Goal: Task Accomplishment & Management: Use online tool/utility

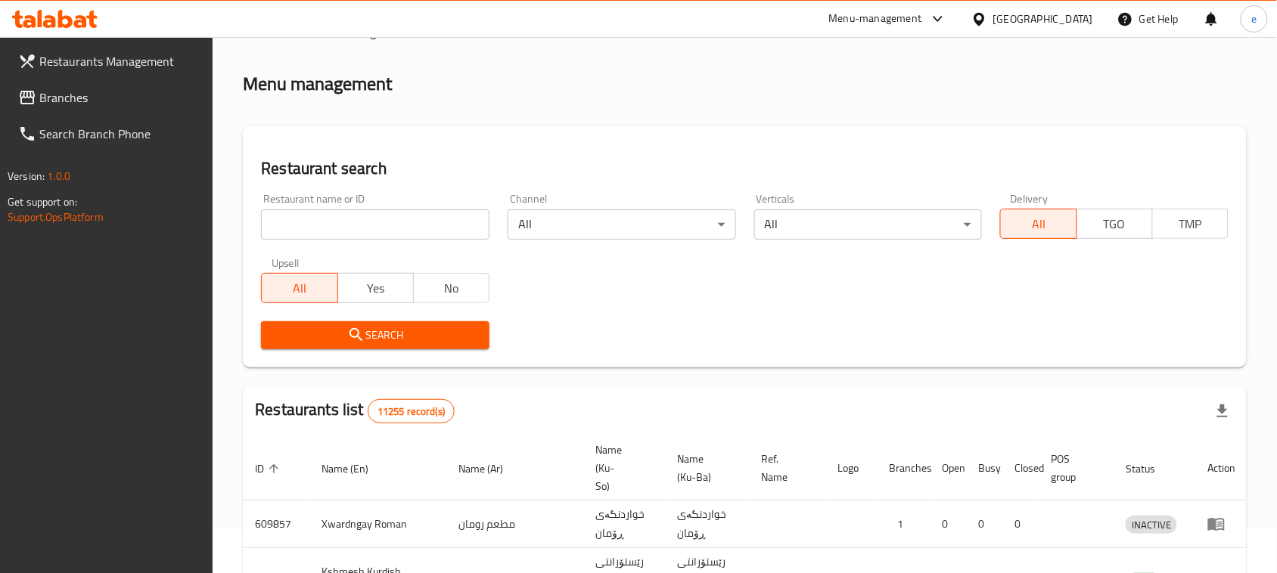
scroll to position [209, 0]
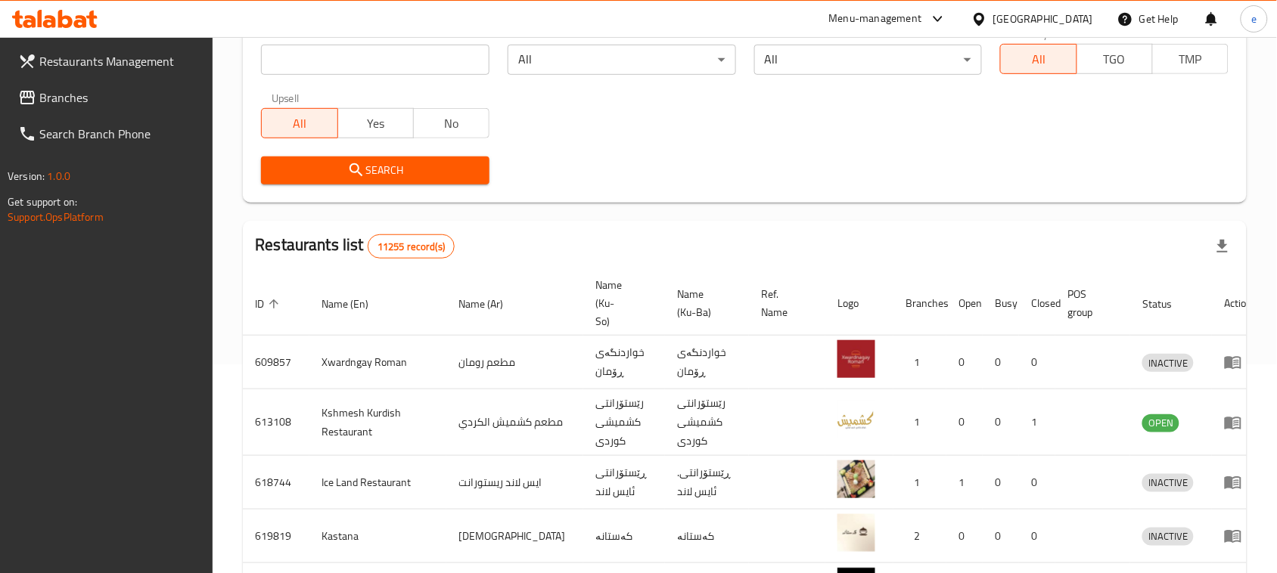
click at [77, 103] on span "Branches" at bounding box center [120, 98] width 162 height 18
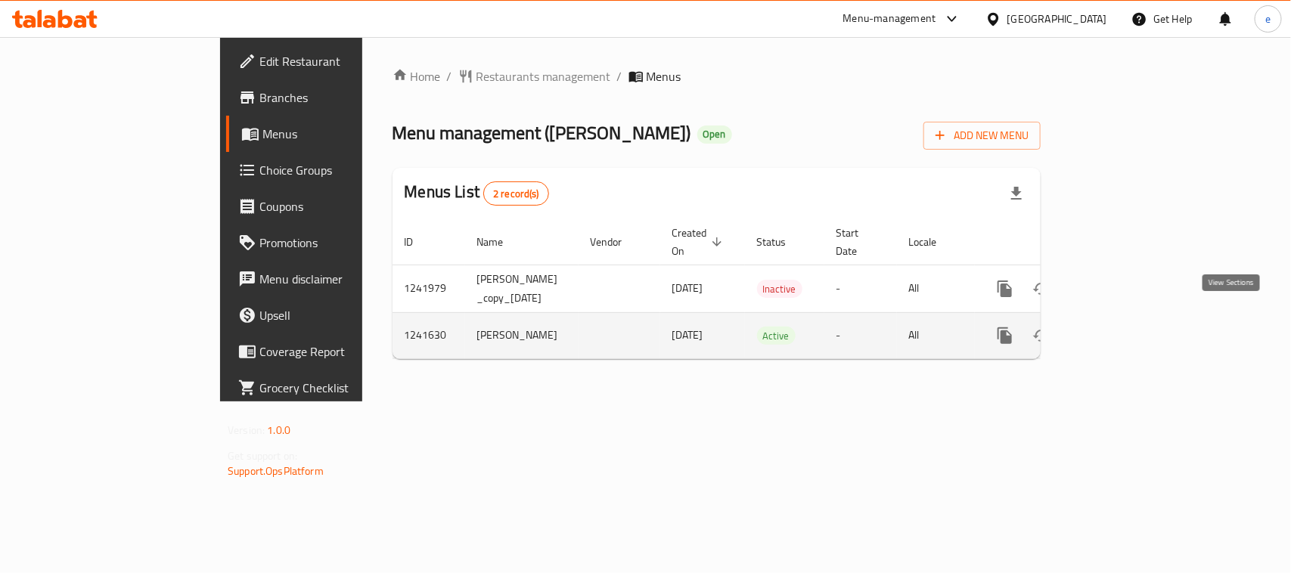
click at [1132, 326] on link "enhanced table" at bounding box center [1114, 336] width 36 height 36
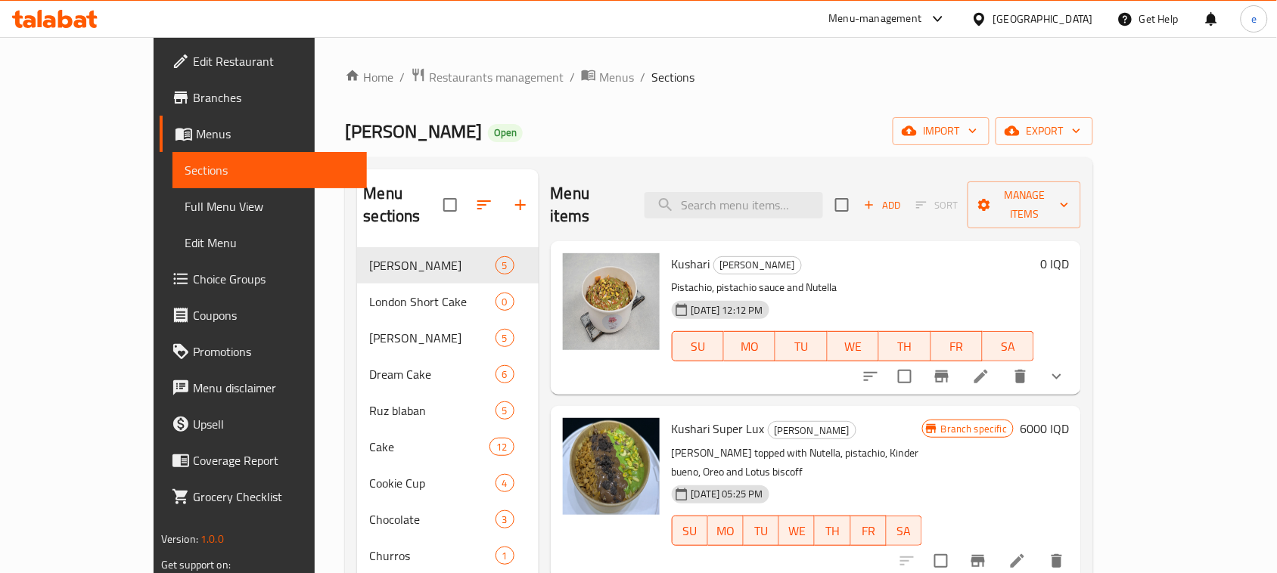
click at [185, 212] on span "Full Menu View" at bounding box center [270, 206] width 170 height 18
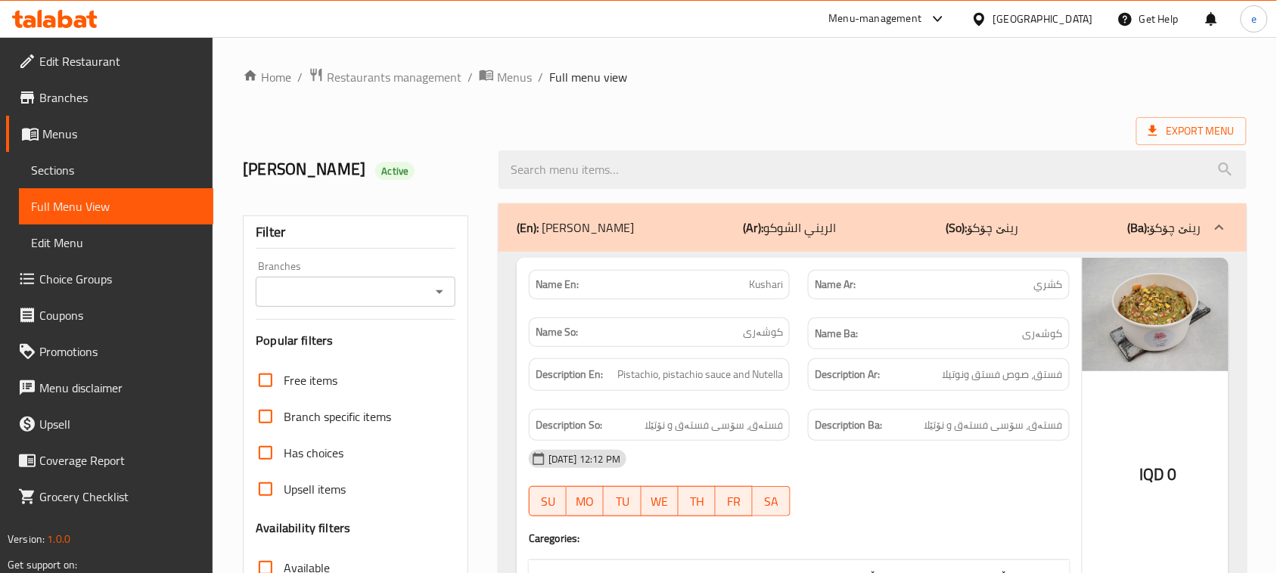
click at [46, 164] on span "Sections" at bounding box center [116, 170] width 170 height 18
click at [441, 289] on icon "Open" at bounding box center [439, 292] width 18 height 18
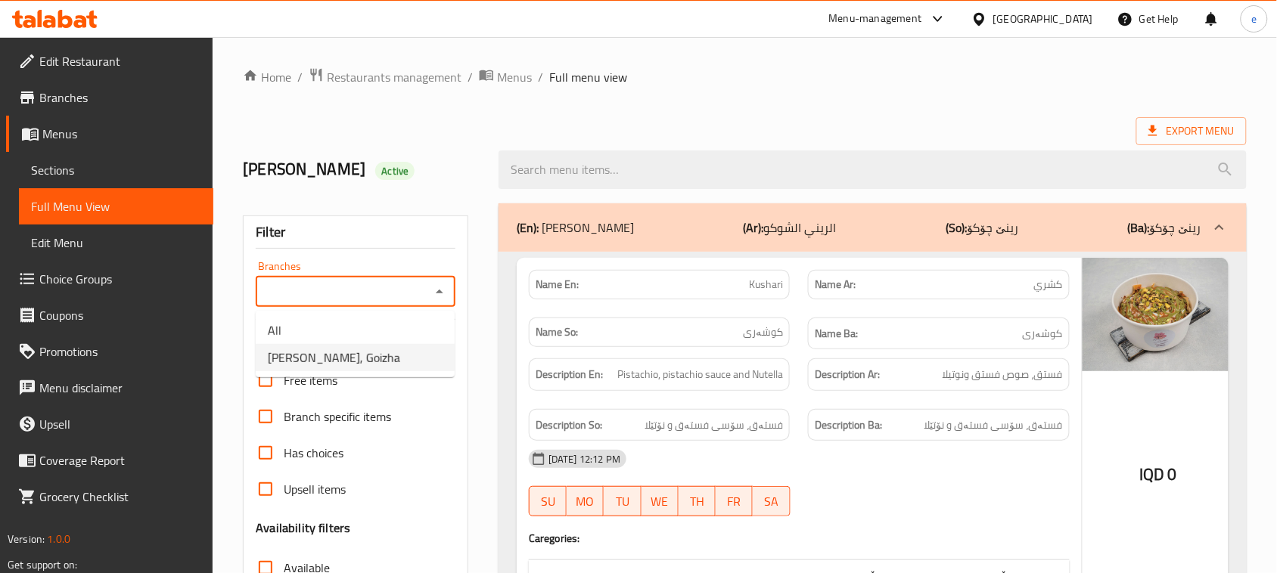
click at [393, 358] on li "Rene Choco, Goizha" at bounding box center [355, 357] width 199 height 27
type input "Rene Choco, Goizha"
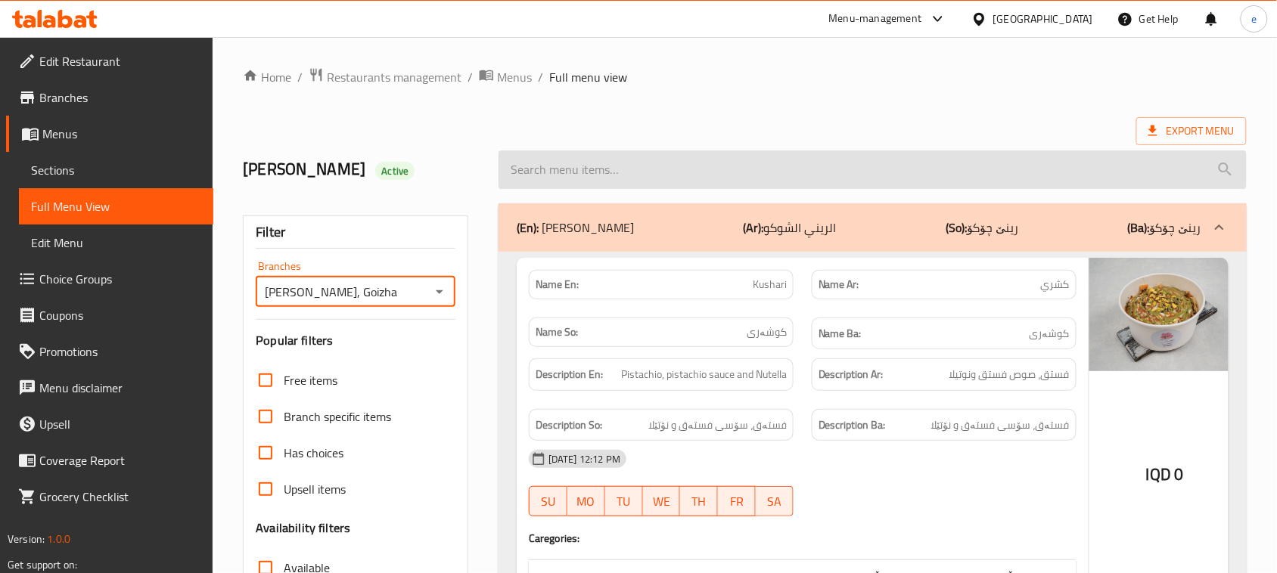
click at [656, 163] on input "search" at bounding box center [873, 170] width 748 height 39
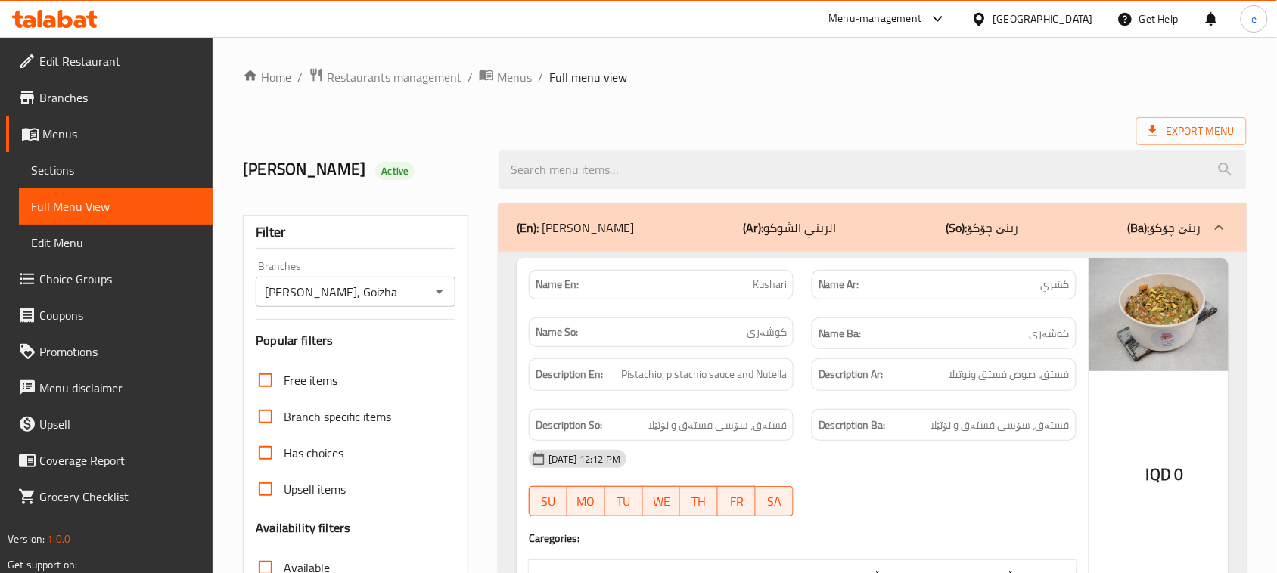
paste input "Qashtuta Super Lux"
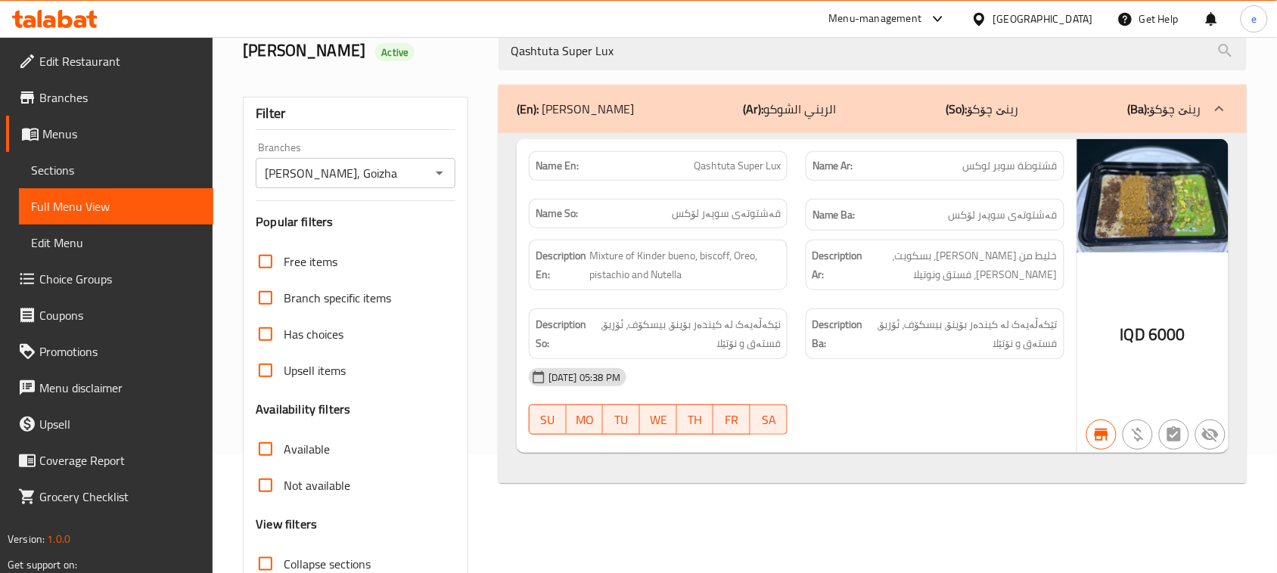
scroll to position [189, 0]
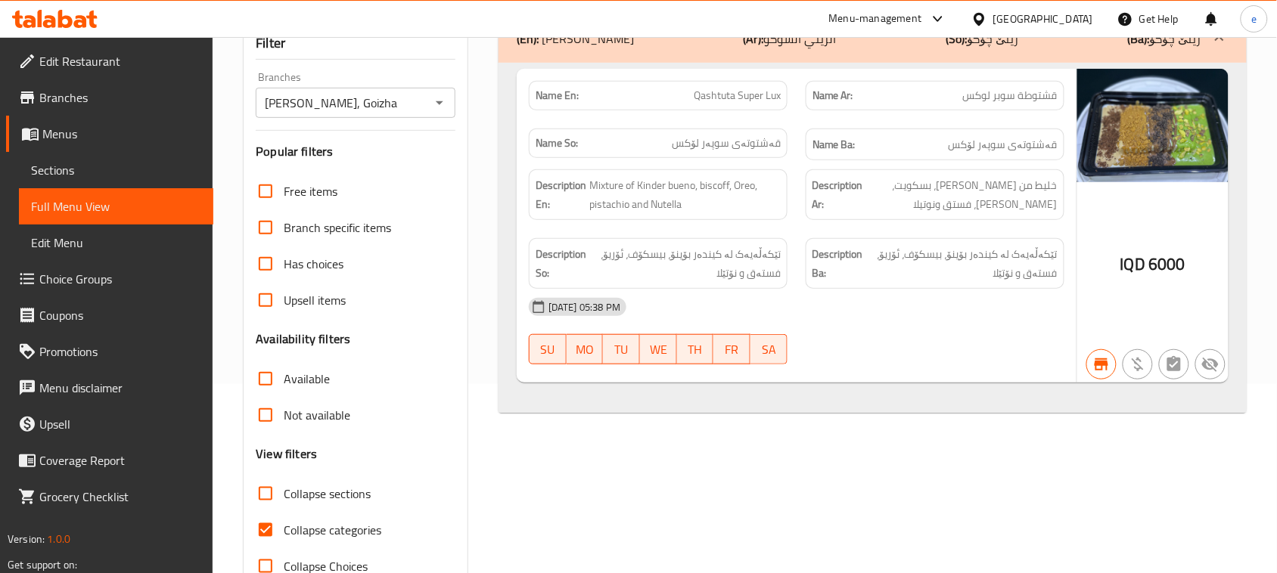
type input "Qashtuta Super Lux"
click at [455, 106] on div "Rene Choco, Goizha Branches" at bounding box center [356, 103] width 200 height 30
click at [447, 110] on icon "Open" at bounding box center [439, 103] width 18 height 18
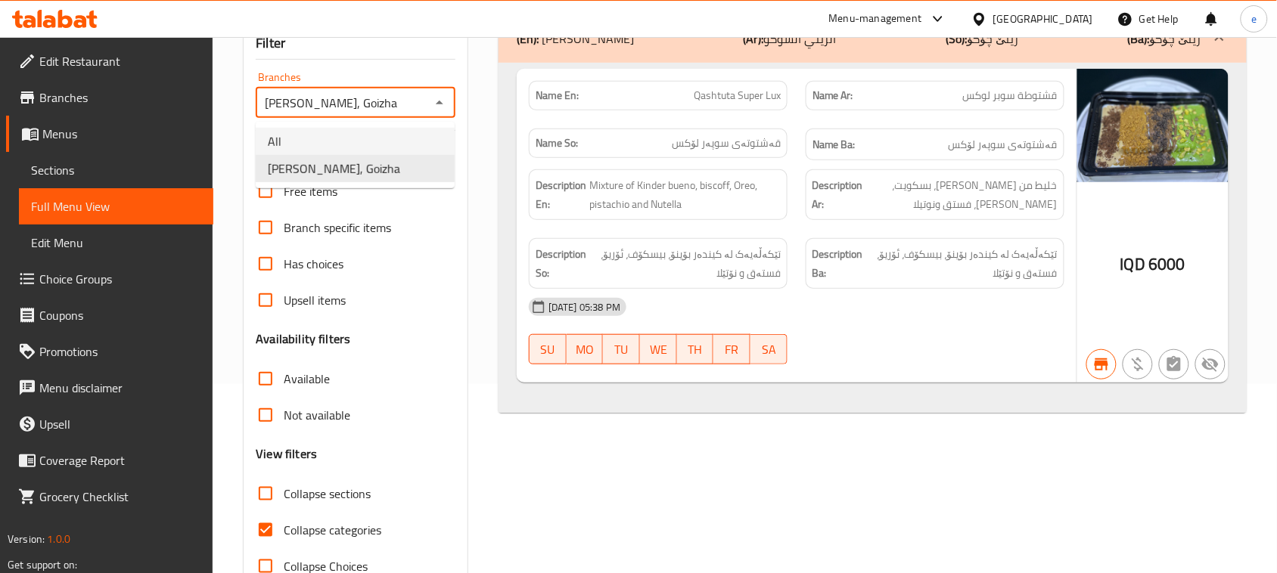
click at [432, 138] on li "All" at bounding box center [355, 141] width 199 height 27
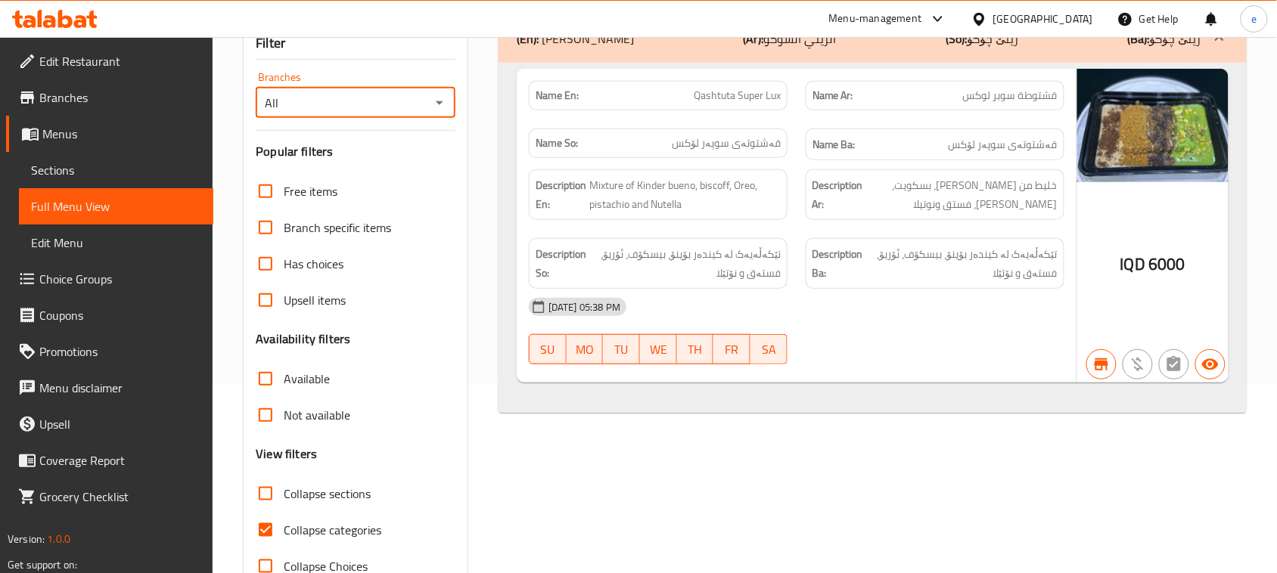
click at [439, 113] on button "Open" at bounding box center [439, 102] width 21 height 21
click at [418, 159] on li "Rene Choco, Goizha" at bounding box center [355, 168] width 199 height 27
type input "Rene Choco, Goizha"
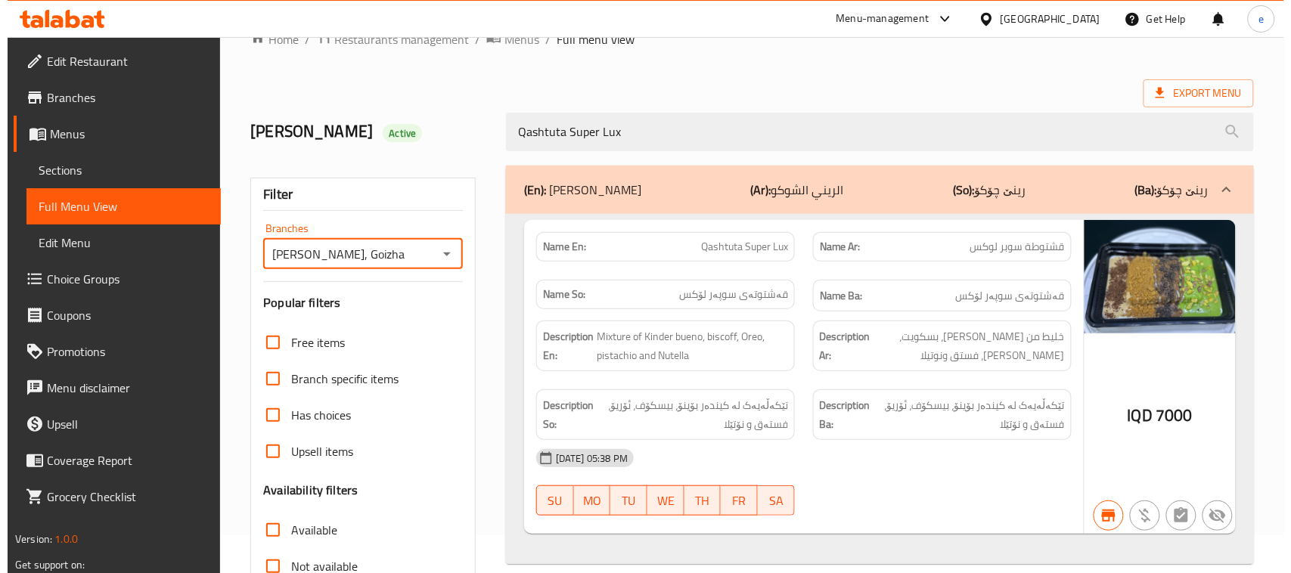
scroll to position [0, 0]
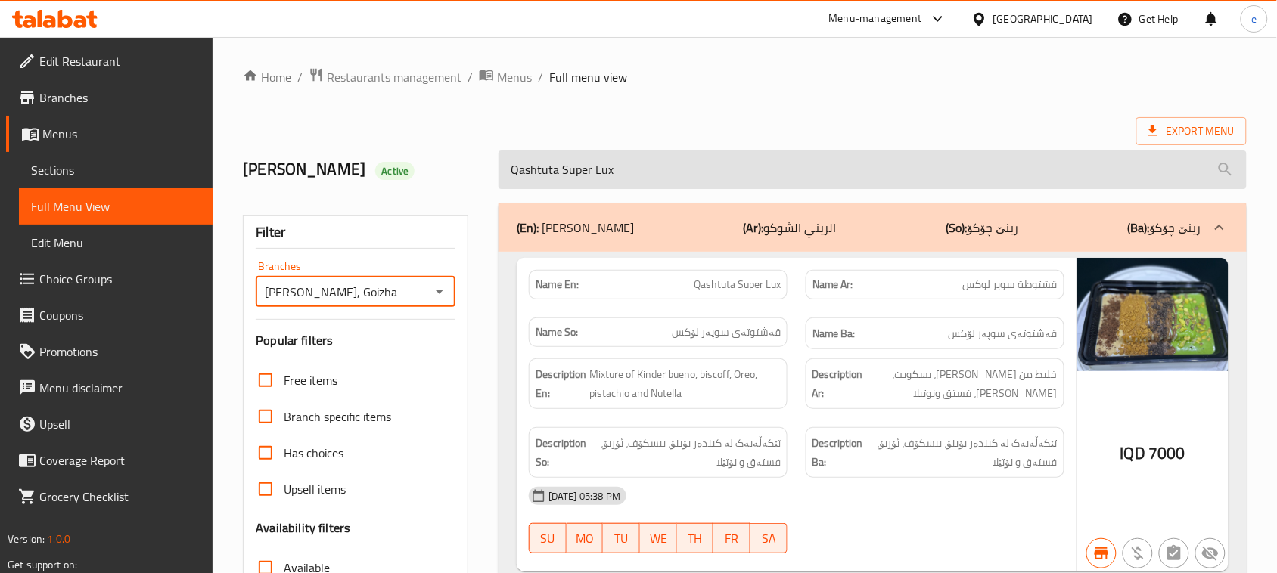
click at [594, 179] on input "Qashtuta Super Lux" at bounding box center [873, 170] width 748 height 39
paste input "Kushari"
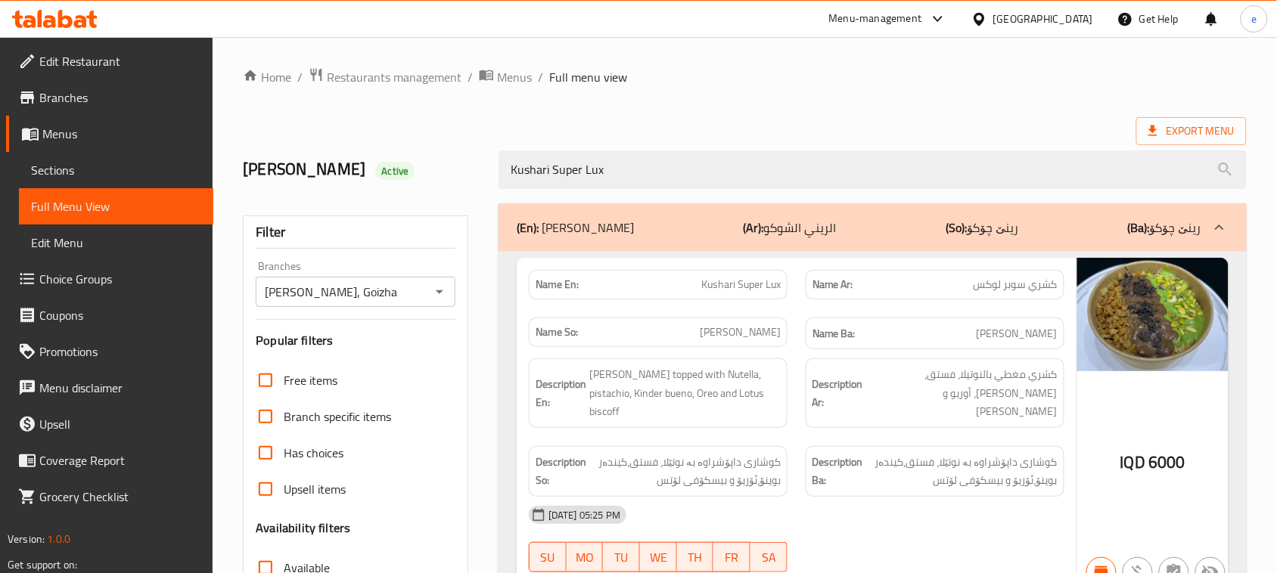
type input "Kushari Super Lux"
click at [437, 286] on icon "Open" at bounding box center [439, 292] width 18 height 18
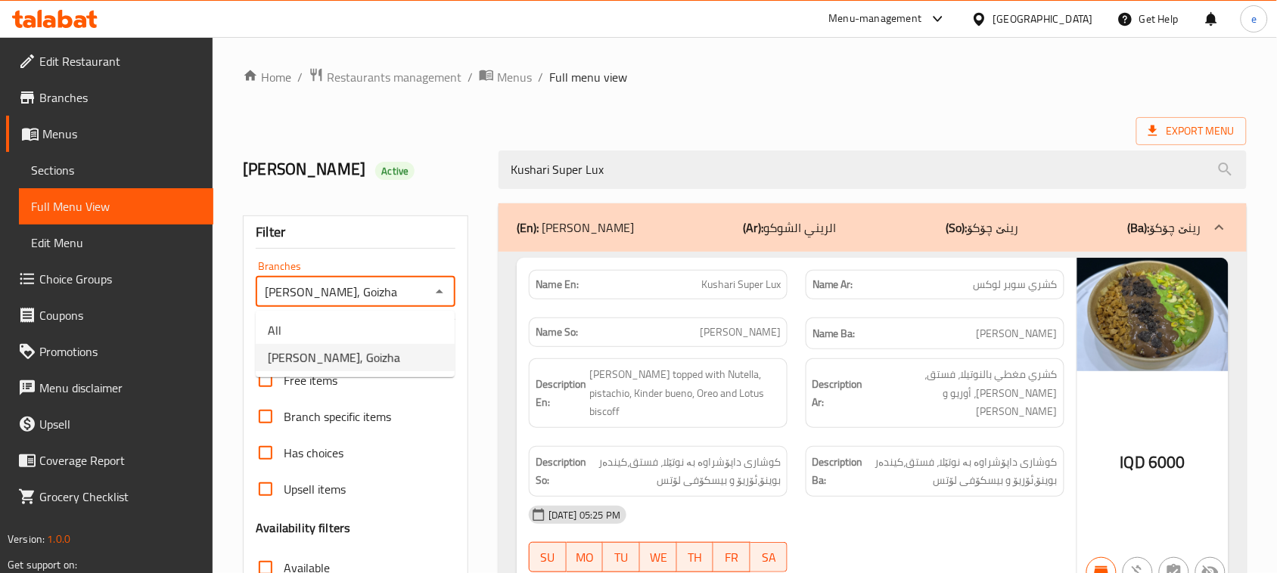
click at [390, 315] on ul "All Rene Choco, Goizha" at bounding box center [355, 344] width 199 height 67
click at [390, 318] on li "All" at bounding box center [355, 330] width 199 height 27
click at [440, 292] on icon "Open" at bounding box center [440, 292] width 8 height 4
click at [413, 350] on li "Rene Choco, Goizha" at bounding box center [355, 357] width 199 height 27
type input "Rene Choco, Goizha"
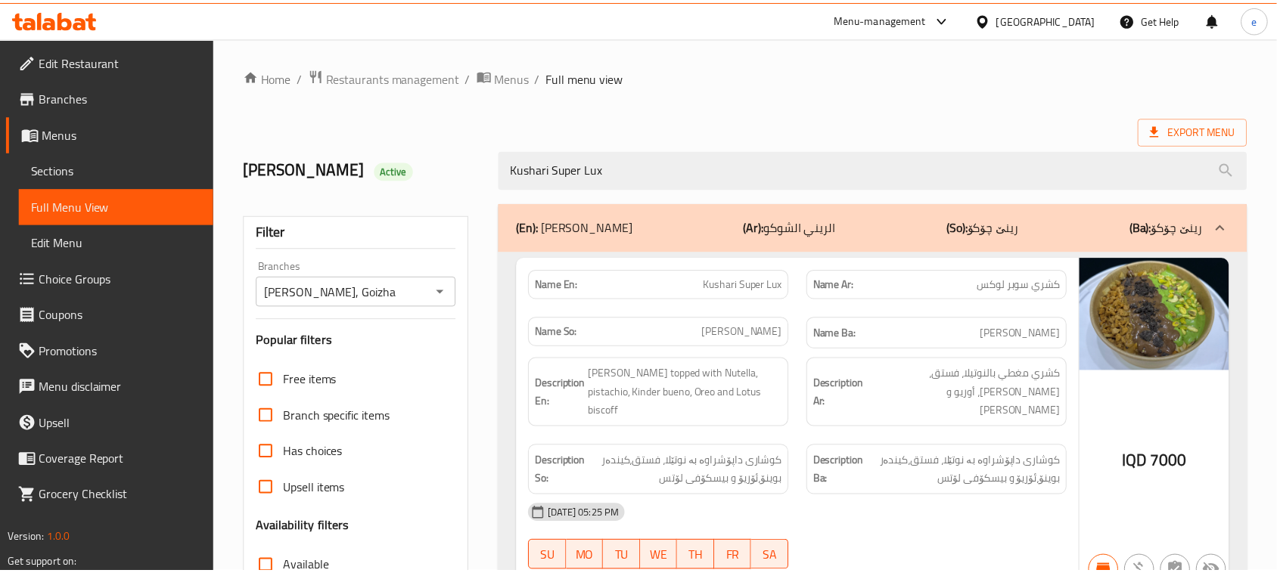
scroll to position [231, 0]
